Goal: Task Accomplishment & Management: Use online tool/utility

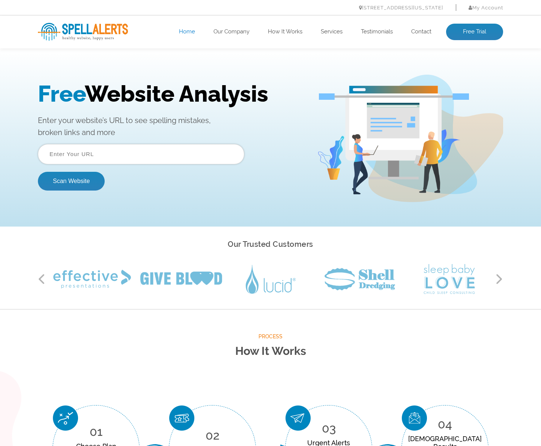
click at [201, 154] on input "text" at bounding box center [141, 154] width 206 height 20
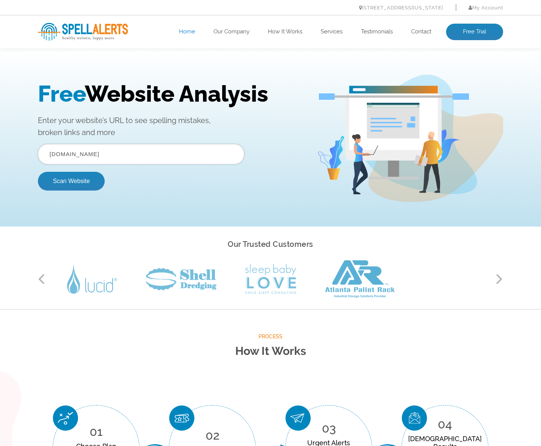
drag, startPoint x: 65, startPoint y: 153, endPoint x: 21, endPoint y: 151, distance: 43.2
click at [23, 151] on div "Free Website Analysis Enter your website’s URL to see spelling mistakes, broken…" at bounding box center [270, 138] width 541 height 176
type input "[DOMAIN_NAME]"
click at [53, 181] on button "Scan Website" at bounding box center [71, 181] width 67 height 19
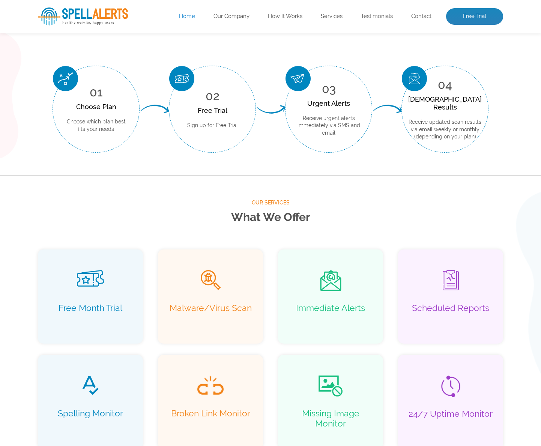
scroll to position [344, 0]
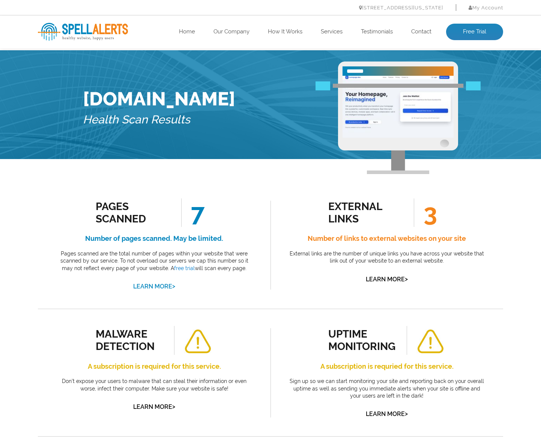
click at [145, 285] on link "Learn More >" at bounding box center [154, 286] width 42 height 7
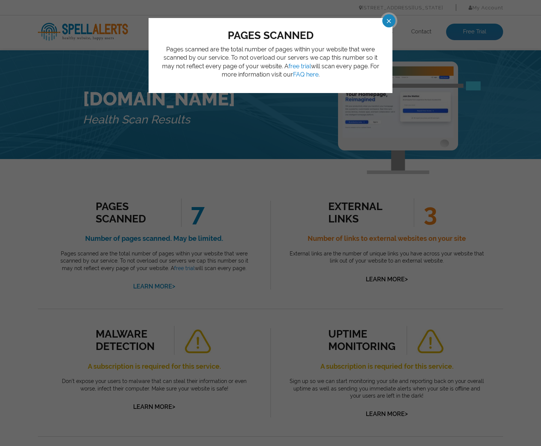
click at [387, 22] on span at bounding box center [382, 20] width 13 height 13
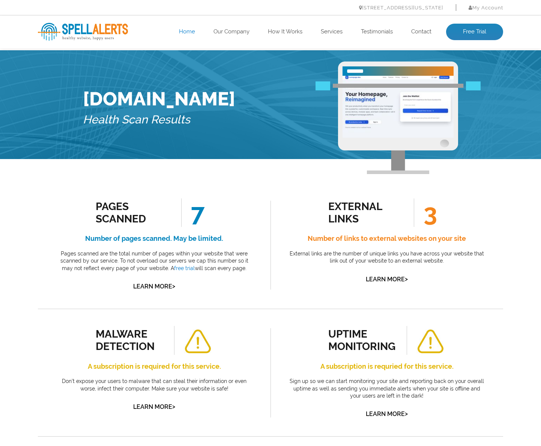
click at [179, 33] on link "Home" at bounding box center [187, 32] width 16 height 8
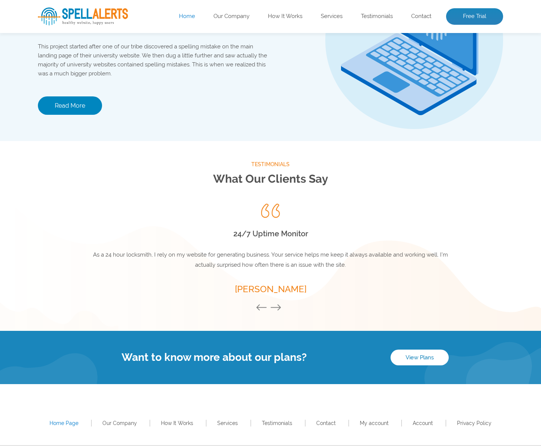
scroll to position [907, 0]
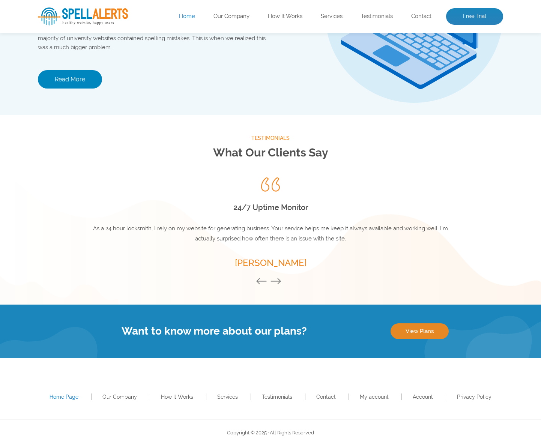
click at [424, 330] on link "View Plans" at bounding box center [420, 332] width 58 height 16
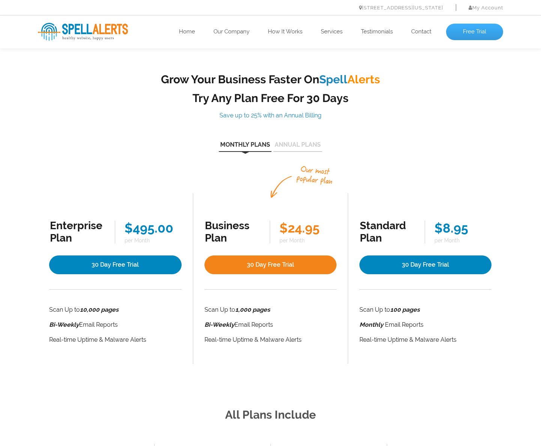
click at [462, 31] on link "Free Trial" at bounding box center [474, 32] width 57 height 17
click at [466, 33] on link "Free Trial" at bounding box center [474, 32] width 57 height 17
click at [480, 18] on link "Log In" at bounding box center [486, 18] width 17 height 6
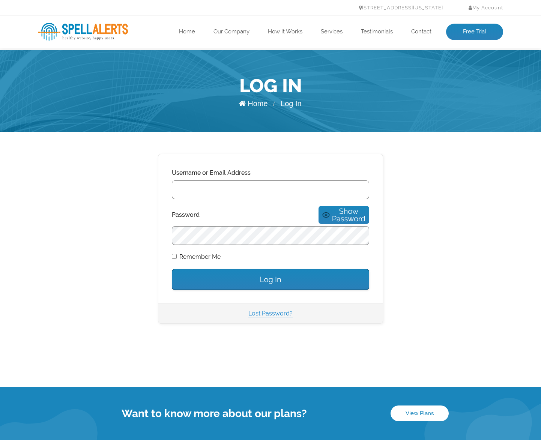
click at [285, 20] on div "healthy website. happy users. Home Our Company How It Works Services Testimonia…" at bounding box center [270, 31] width 541 height 33
